Goal: Information Seeking & Learning: Learn about a topic

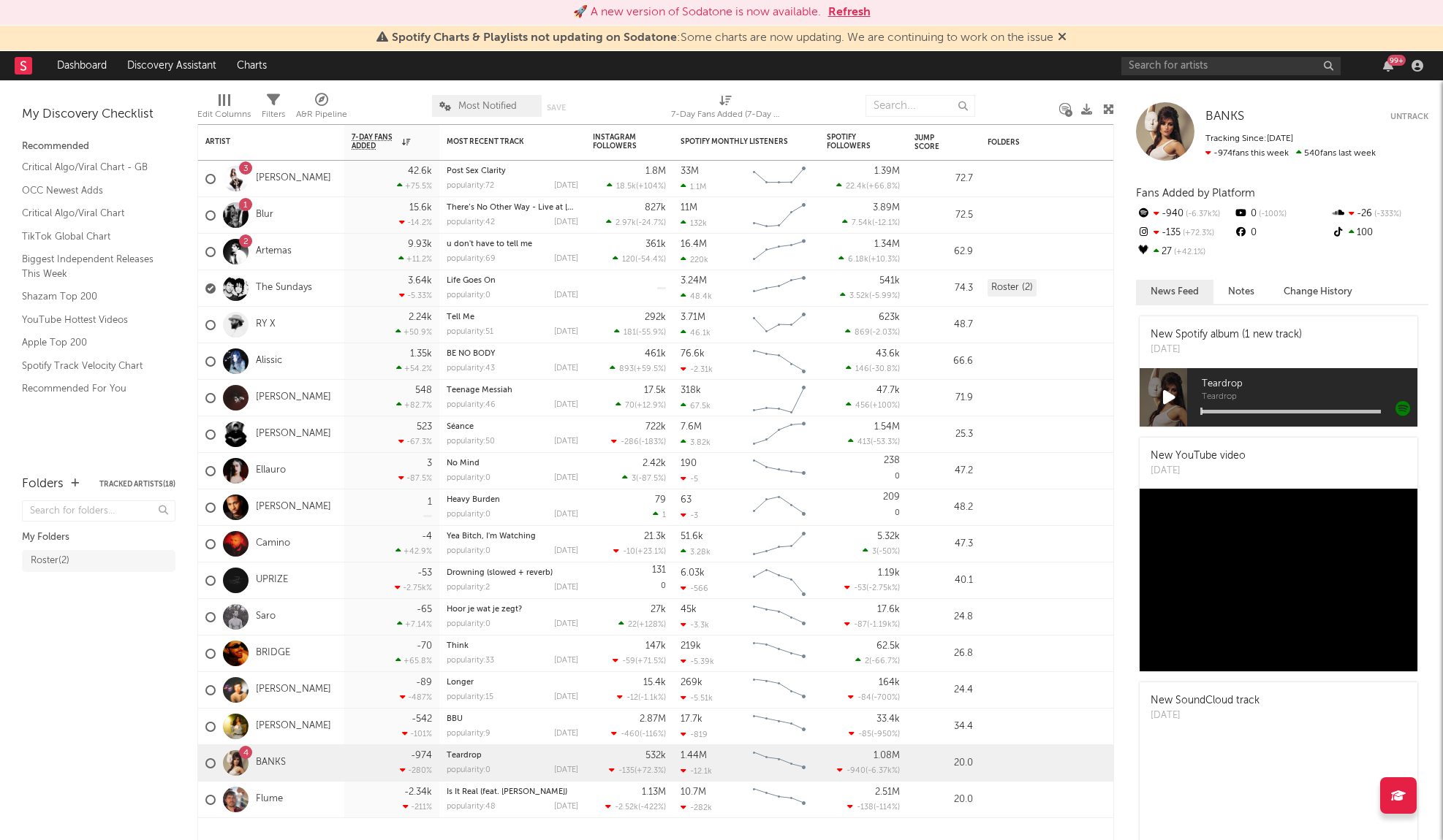
scroll to position [3678, 0]
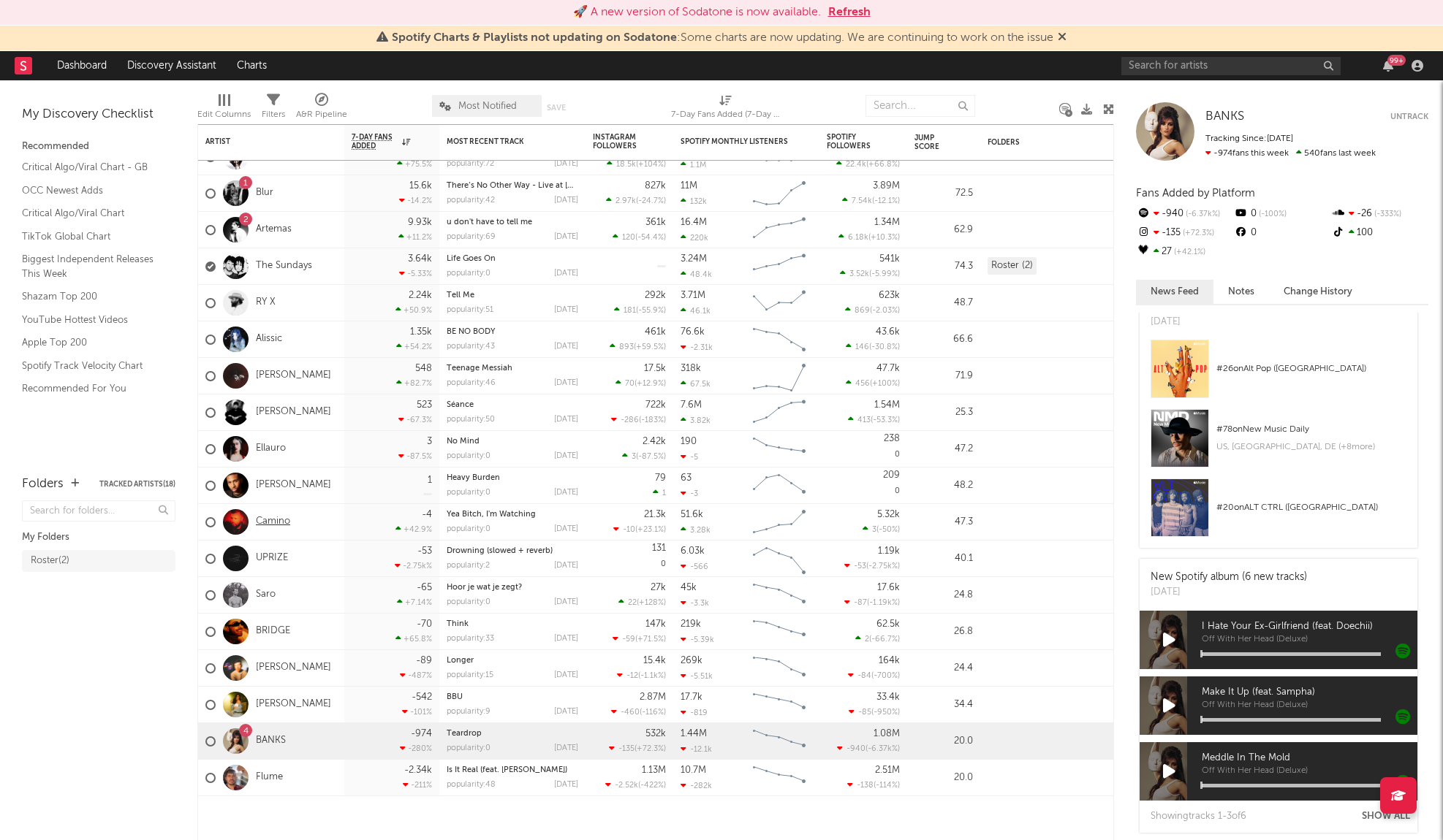
click at [274, 520] on link "Camino" at bounding box center [273, 522] width 35 height 13
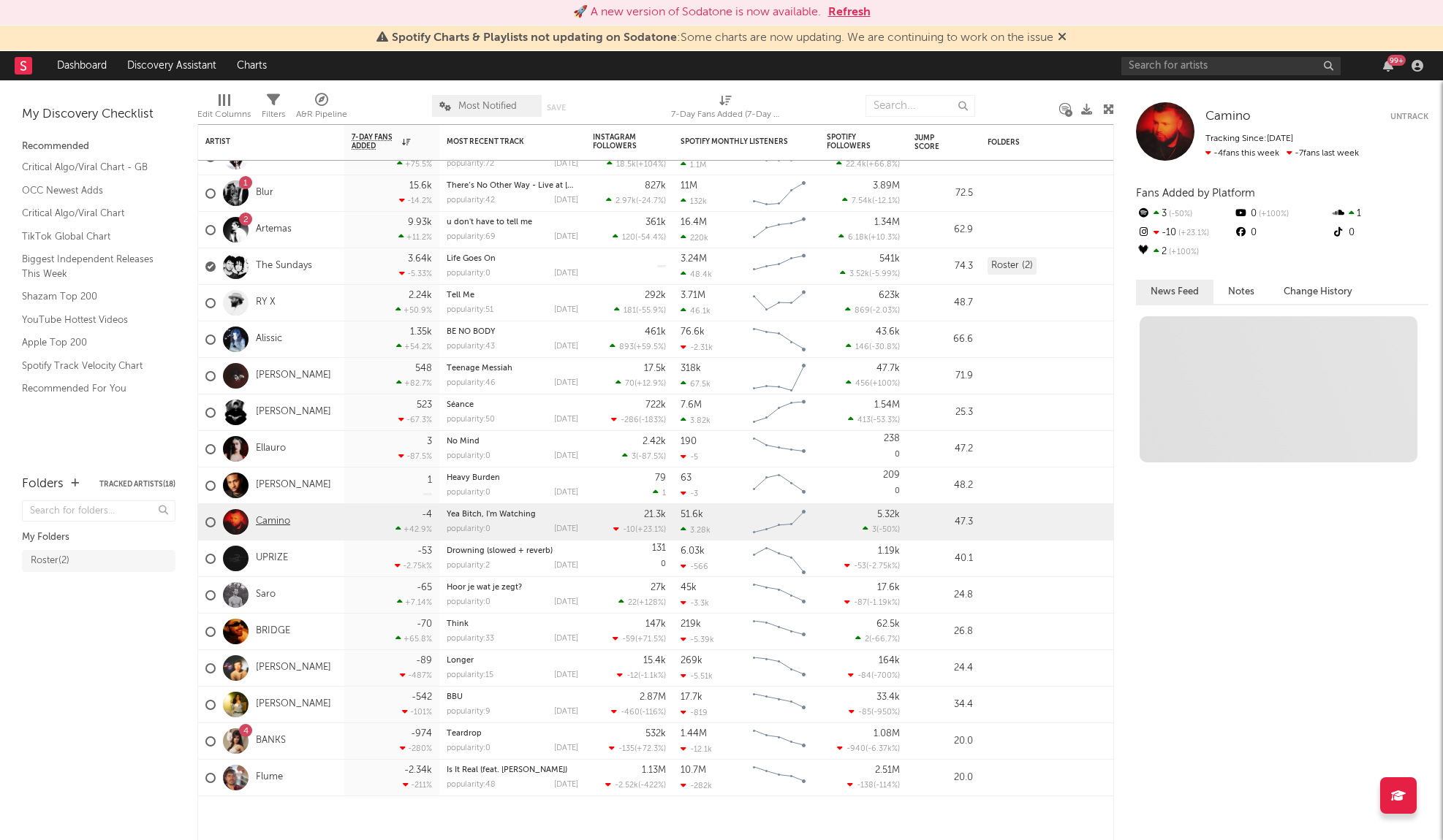
scroll to position [0, 0]
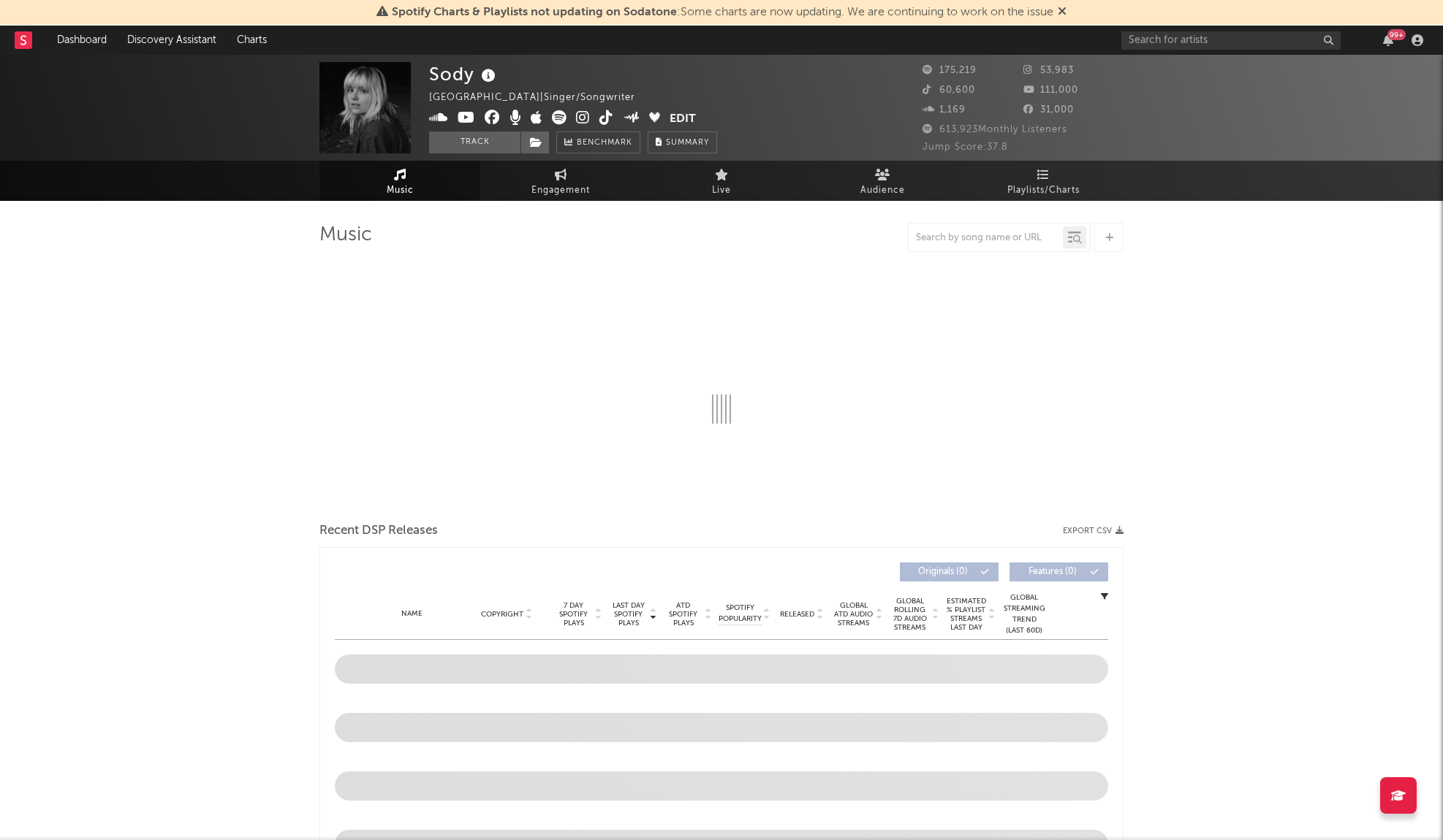
select select "6m"
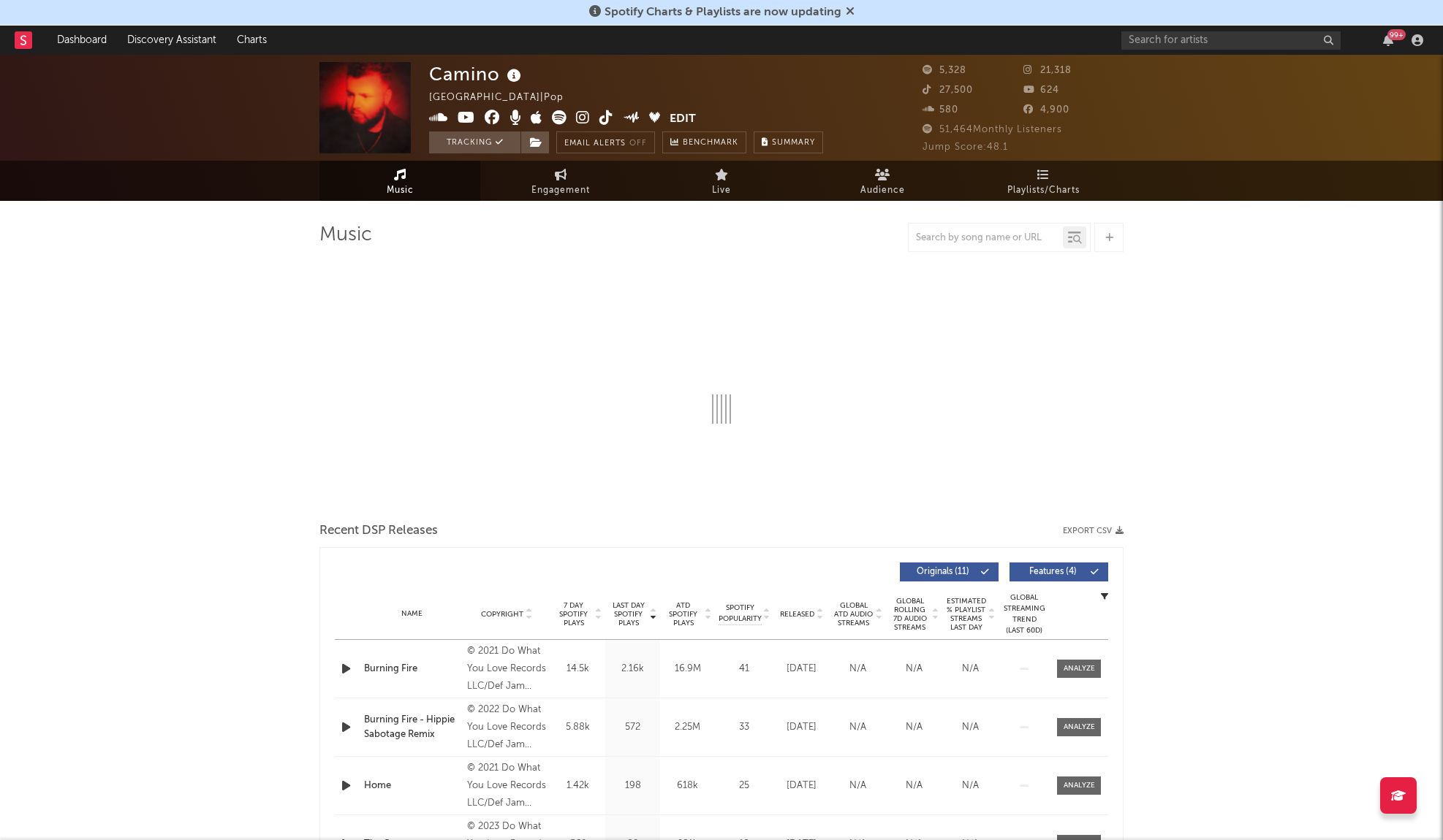
select select "6m"
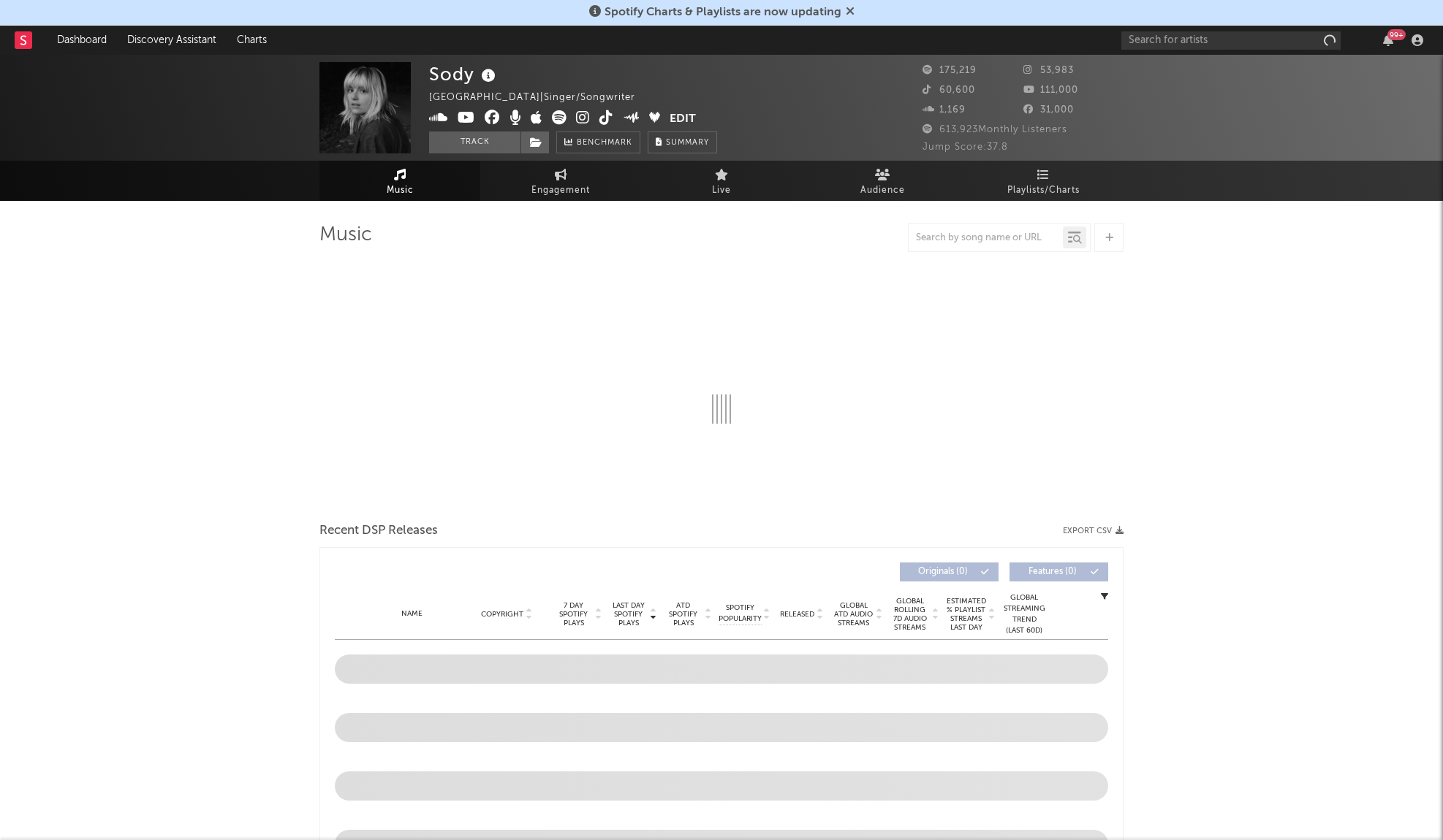
select select "6m"
